Goal: Task Accomplishment & Management: Manage account settings

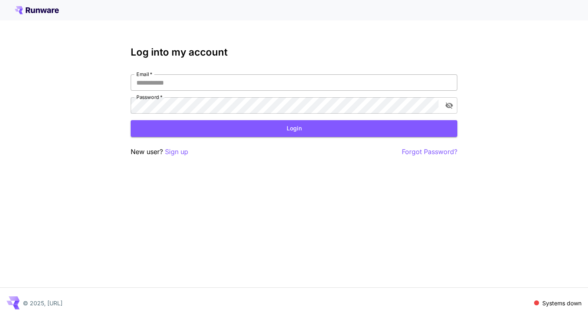
click at [152, 87] on input "Email   *" at bounding box center [294, 82] width 327 height 16
type input "**********"
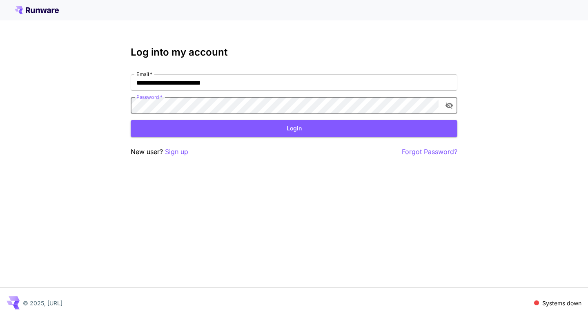
click at [452, 102] on icon "toggle password visibility" at bounding box center [449, 105] width 8 height 8
click at [334, 126] on button "Login" at bounding box center [294, 128] width 327 height 17
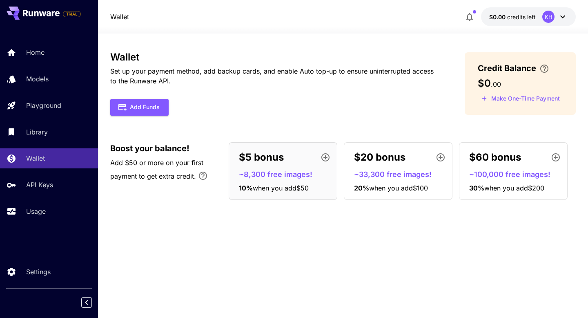
click at [269, 70] on p "Set up your payment method, add backup cards, and enable Auto top-up to ensure …" at bounding box center [274, 76] width 329 height 20
click at [125, 105] on icon "button" at bounding box center [122, 107] width 9 height 9
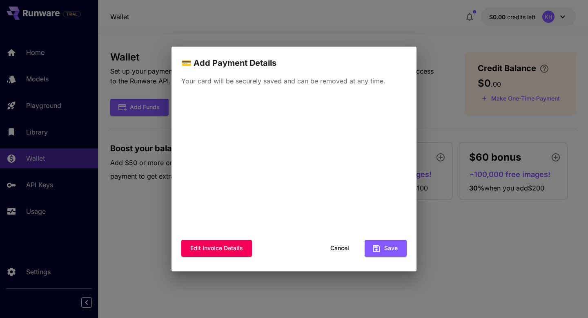
click at [345, 244] on button "Cancel" at bounding box center [340, 248] width 37 height 17
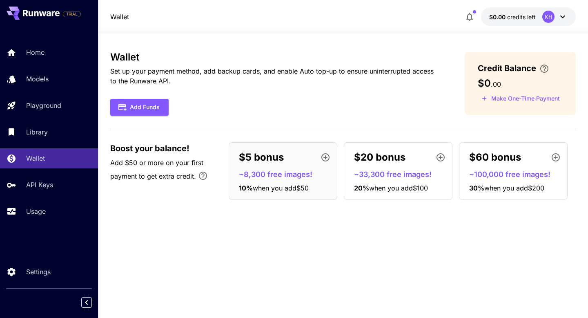
click at [272, 253] on div "Wallet Set up your payment method, add backup cards, and enable Auto top-up to …" at bounding box center [343, 175] width 466 height 248
click at [268, 157] on p "$5 bonus" at bounding box center [261, 157] width 45 height 15
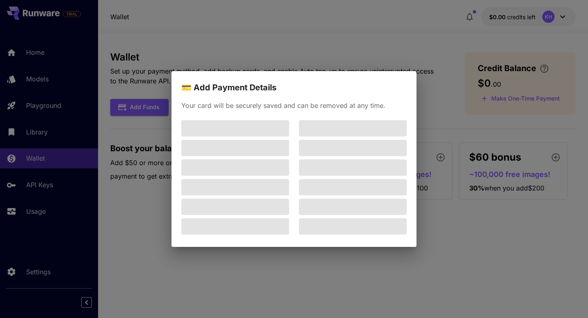
click at [481, 242] on div "💳 Add Payment Details Your card will be securely saved and can be removed at an…" at bounding box center [294, 159] width 588 height 318
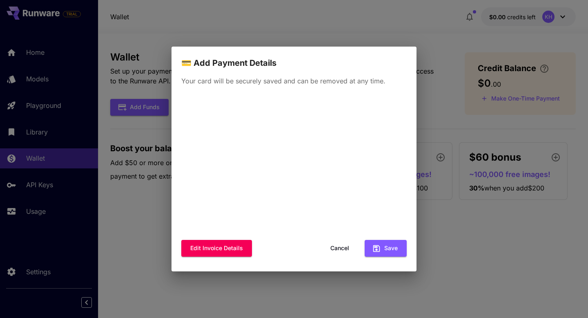
click at [342, 247] on button "Cancel" at bounding box center [340, 248] width 37 height 17
